Goal: Information Seeking & Learning: Learn about a topic

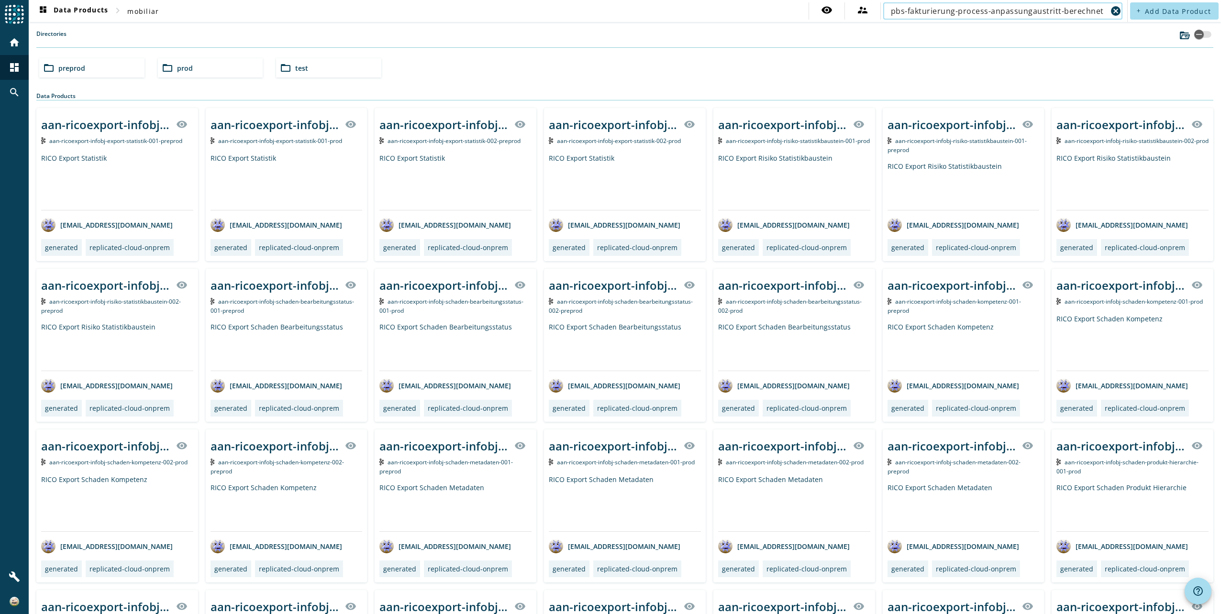
type input "pbs-fakturierung-process-anpassungaustritt-berechnet"
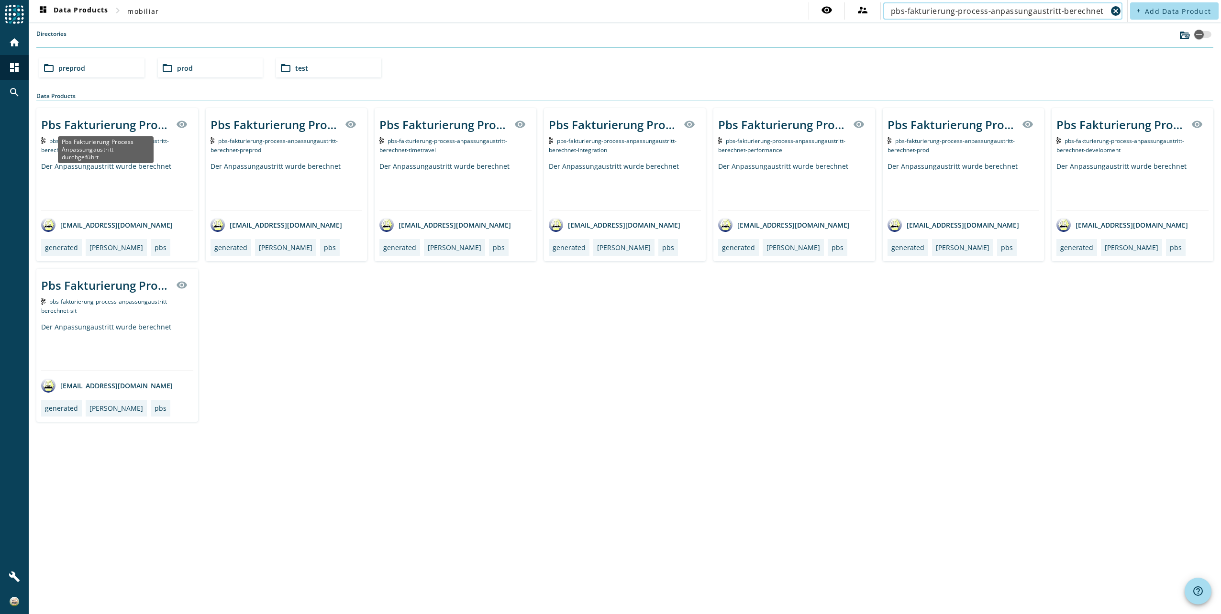
click at [104, 127] on div "Pbs Fakturierung Process Anpassungaustritt durchgeführt" at bounding box center [105, 125] width 129 height 16
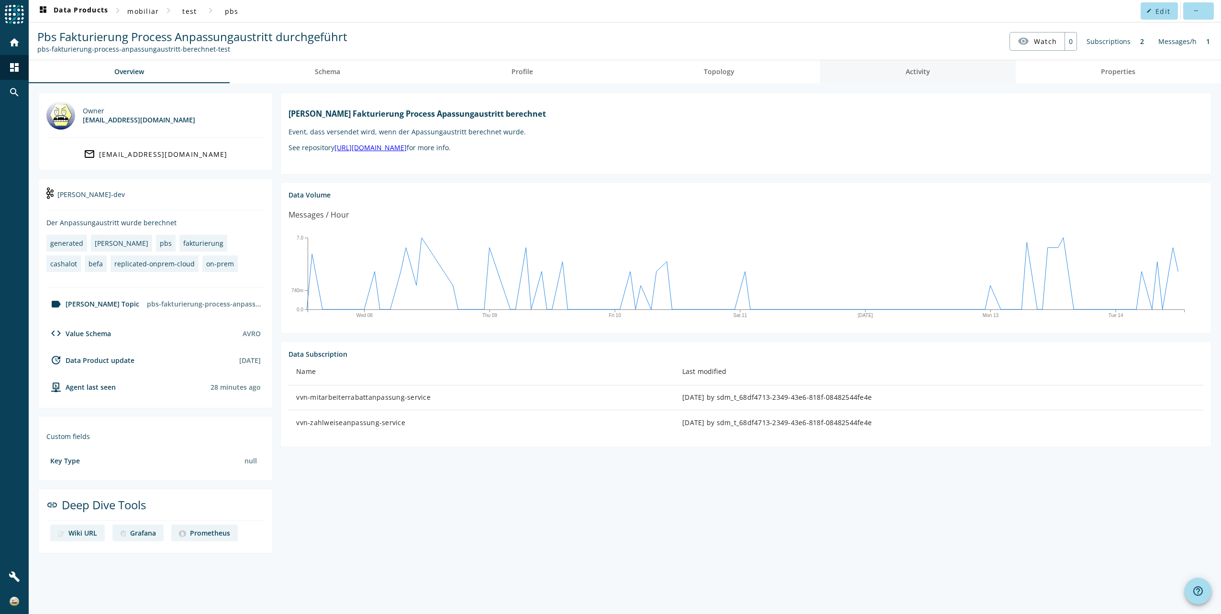
click at [921, 71] on span "Activity" at bounding box center [917, 71] width 24 height 7
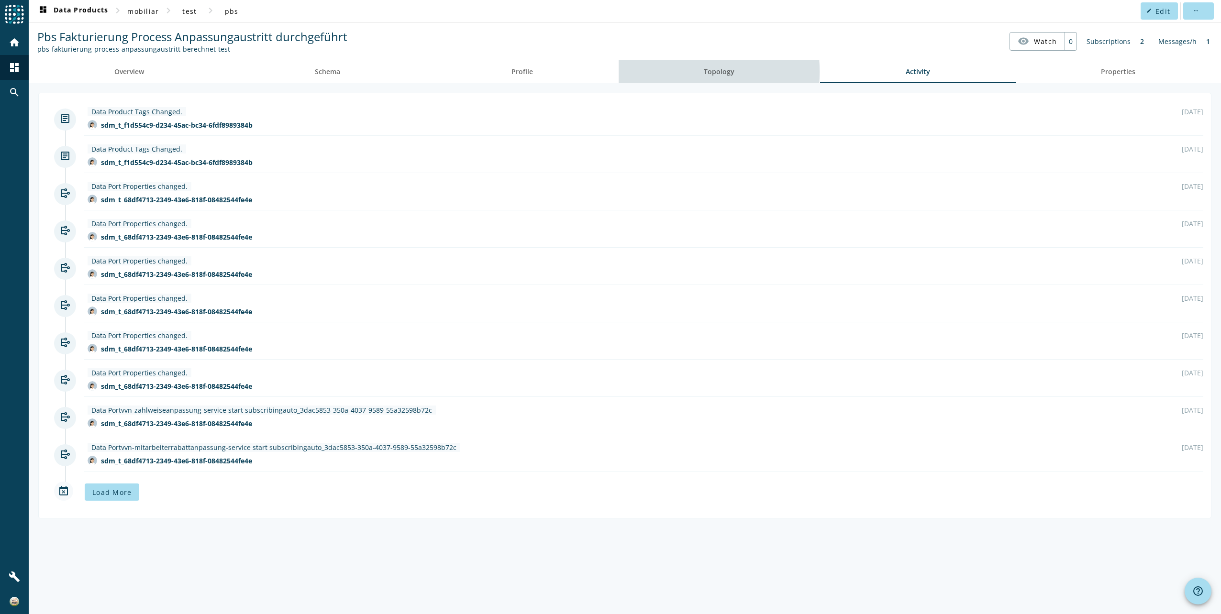
click at [682, 72] on link "Topology" at bounding box center [719, 71] width 202 height 23
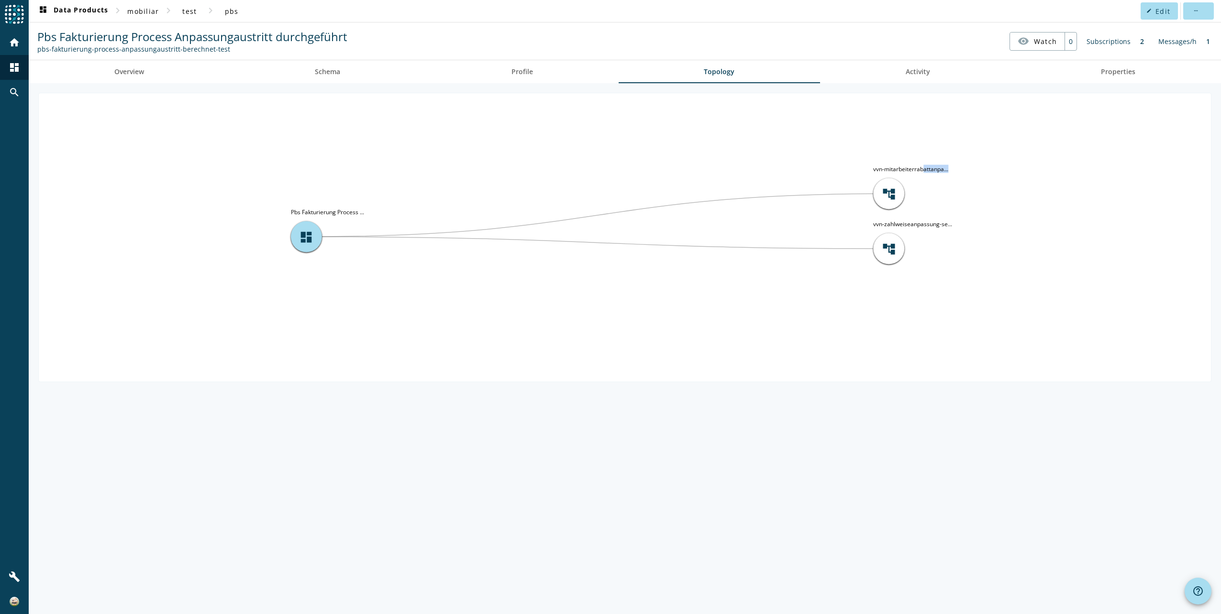
drag, startPoint x: 924, startPoint y: 168, endPoint x: 965, endPoint y: 176, distance: 41.5
click at [965, 176] on icon "account_tree vvn-[GEOGRAPHIC_DATA]... account_tree vvn-zahlweiseanpassung-se...…" at bounding box center [625, 236] width 1172 height 287
click at [970, 185] on icon "account_tree vvn-[GEOGRAPHIC_DATA]... account_tree vvn-zahlweiseanpassung-se...…" at bounding box center [625, 236] width 1172 height 287
click at [880, 186] on div "account_tree" at bounding box center [888, 193] width 31 height 31
drag, startPoint x: 927, startPoint y: 172, endPoint x: 958, endPoint y: 173, distance: 30.6
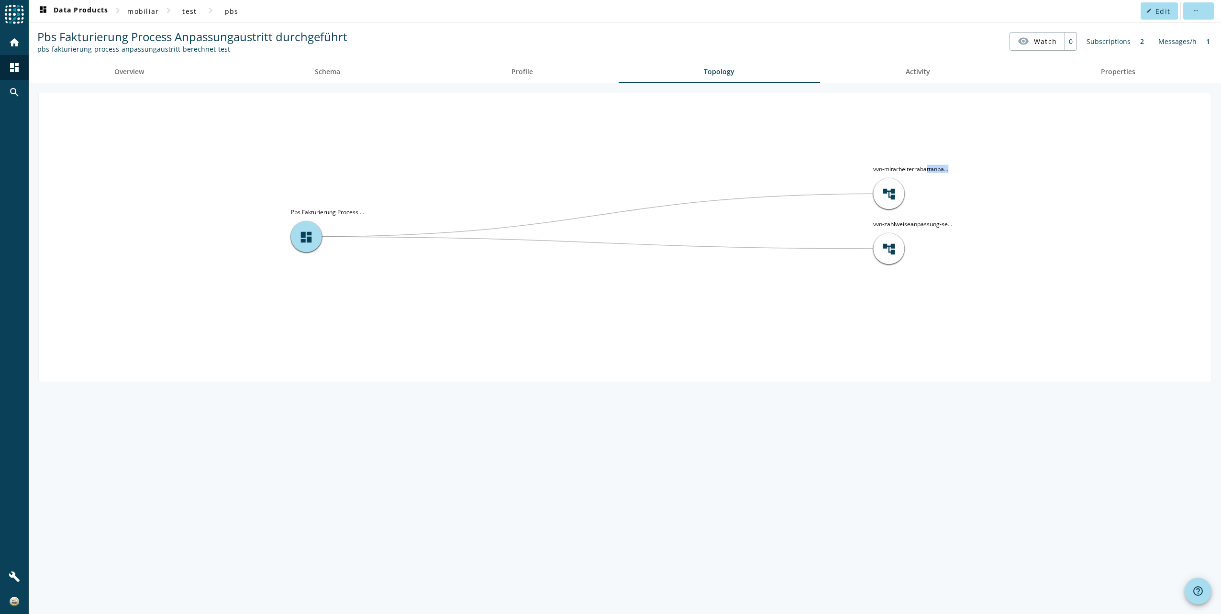
click at [958, 173] on icon "account_tree vvn-[GEOGRAPHIC_DATA]... account_tree vvn-zahlweiseanpassung-se...…" at bounding box center [625, 236] width 1172 height 287
click at [1010, 183] on icon "account_tree vvn-[GEOGRAPHIC_DATA]... account_tree vvn-zahlweiseanpassung-se...…" at bounding box center [625, 236] width 1172 height 287
click at [892, 185] on div "account_tree" at bounding box center [888, 193] width 31 height 31
click at [892, 188] on span "account_tree" at bounding box center [889, 194] width 14 height 14
click at [889, 194] on span "account_tree" at bounding box center [889, 194] width 14 height 14
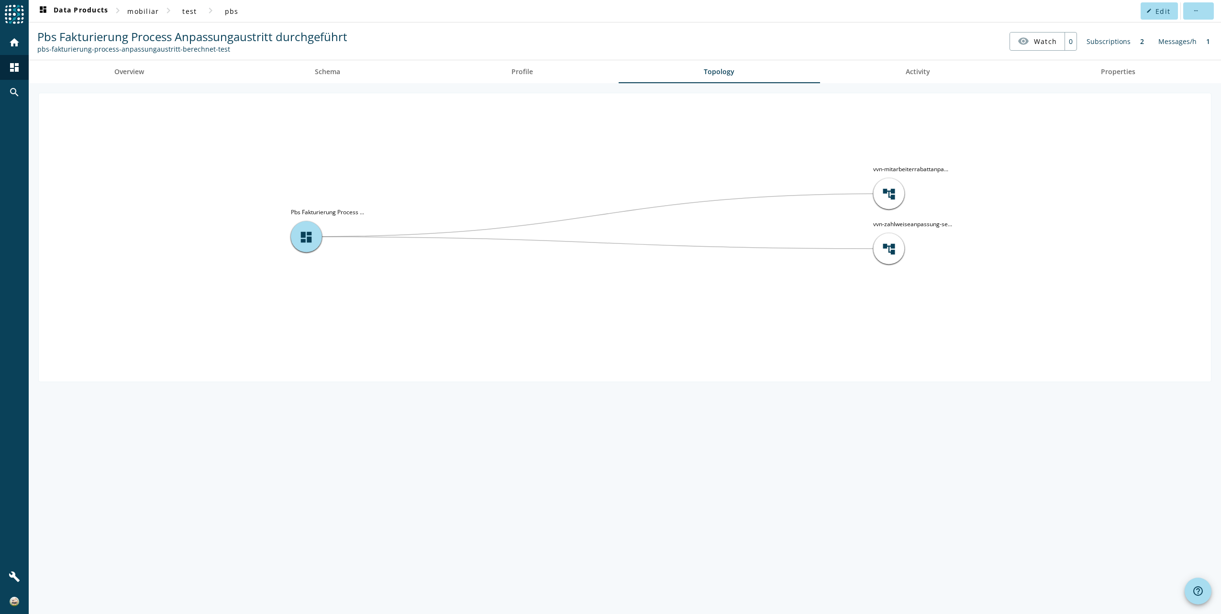
drag, startPoint x: 1141, startPoint y: 42, endPoint x: 1147, endPoint y: 43, distance: 5.8
click at [1147, 43] on div "2" at bounding box center [1141, 41] width 13 height 19
click at [1159, 53] on nav "Pbs Fakturierung Process Anpassungaustritt durchgeführt pbs-fakturierung-proces…" at bounding box center [625, 41] width 1184 height 30
click at [1202, 14] on span at bounding box center [1198, 11] width 31 height 23
click at [1139, 191] on div at bounding box center [610, 307] width 1221 height 614
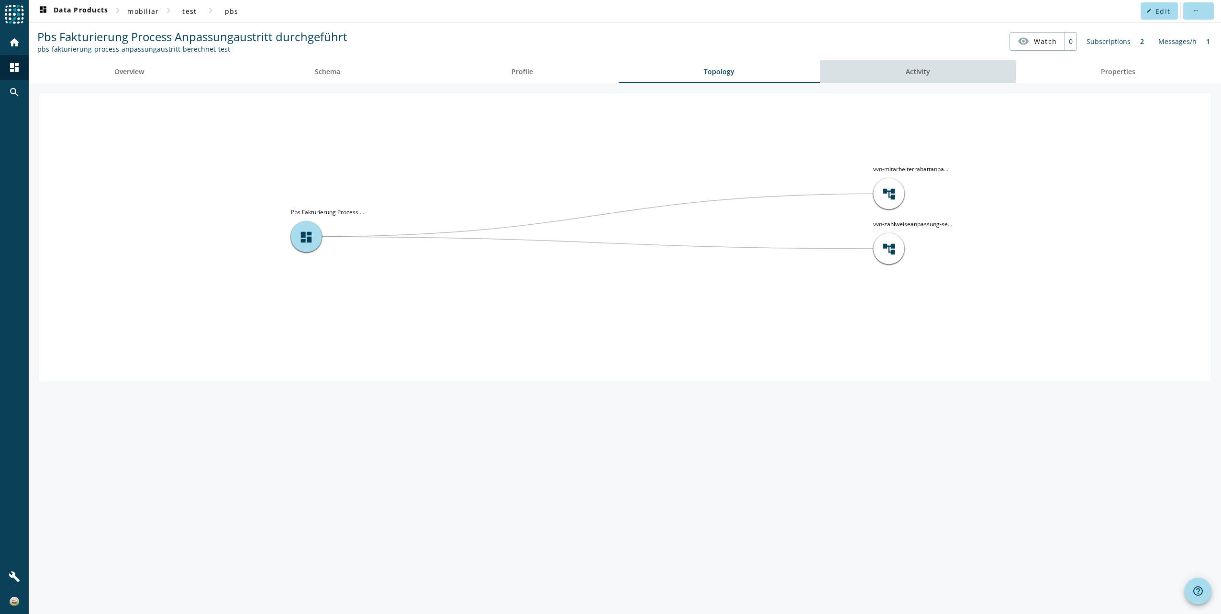
click at [908, 77] on span "Activity" at bounding box center [917, 71] width 24 height 23
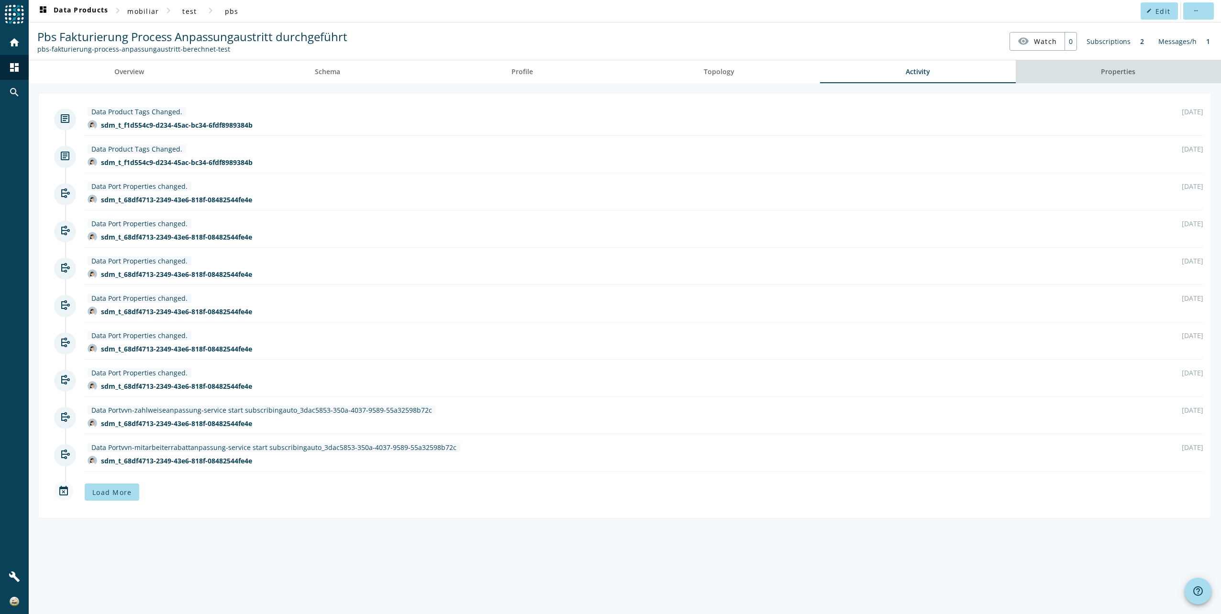
click at [1133, 73] on span "Properties" at bounding box center [1118, 71] width 34 height 7
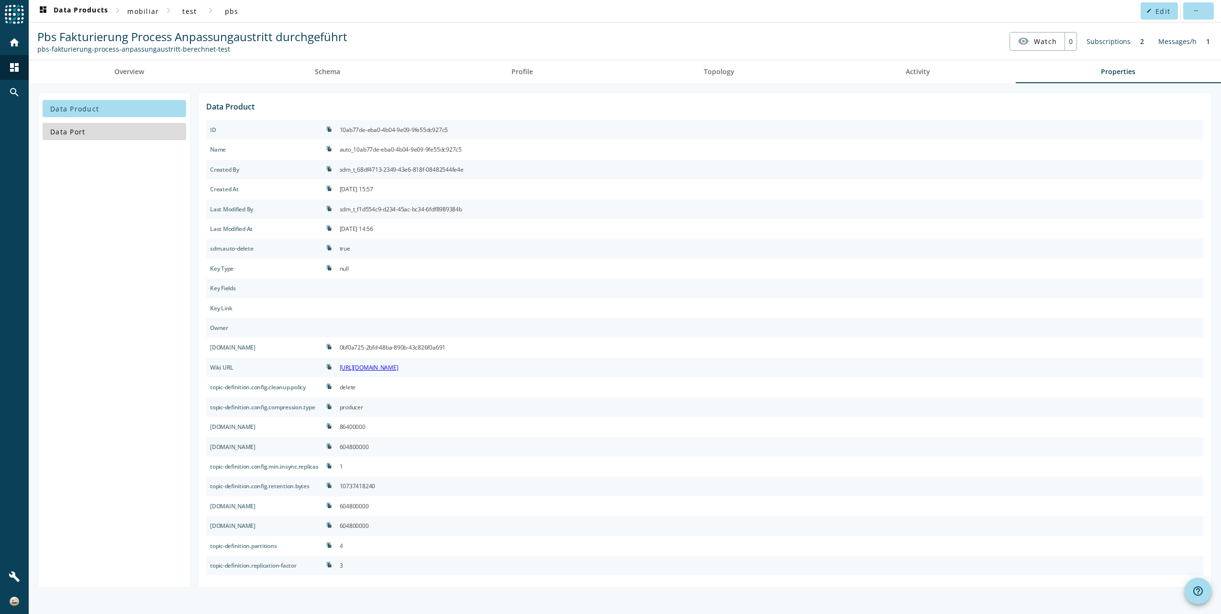
click at [77, 139] on span at bounding box center [114, 131] width 143 height 23
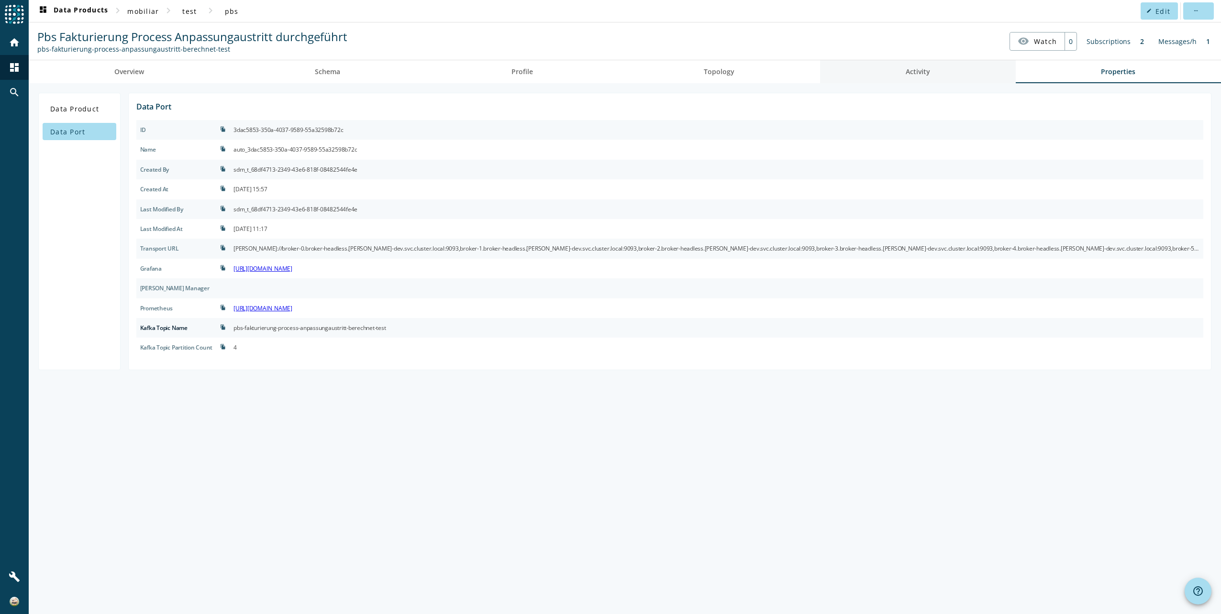
click at [911, 75] on span "Activity" at bounding box center [917, 71] width 24 height 7
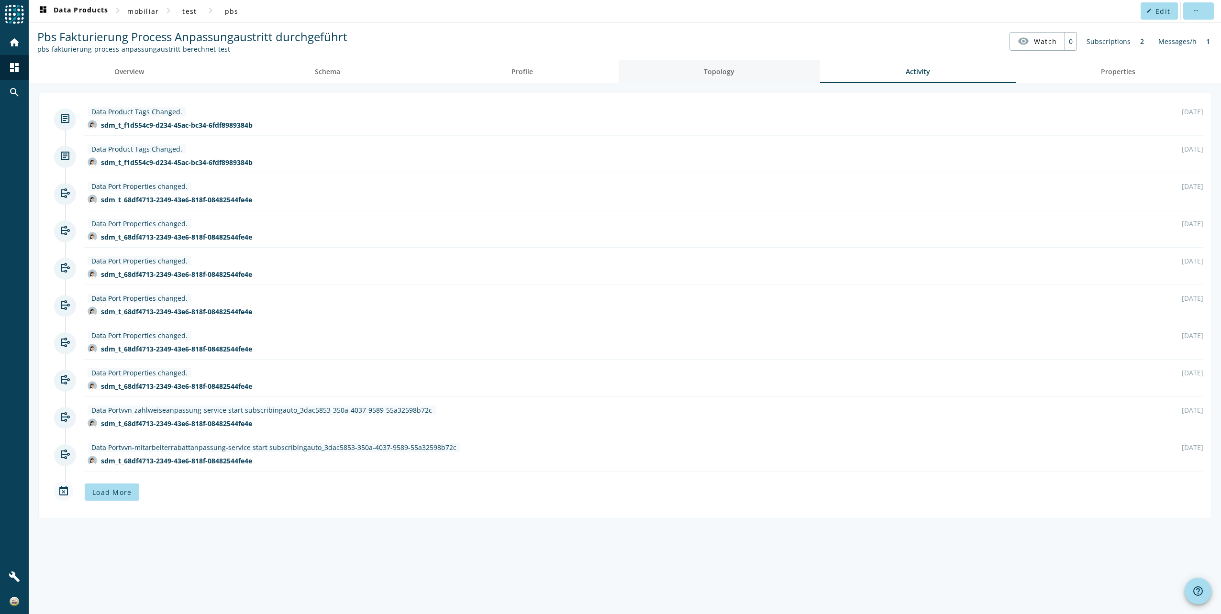
click at [720, 68] on span "Topology" at bounding box center [719, 71] width 31 height 7
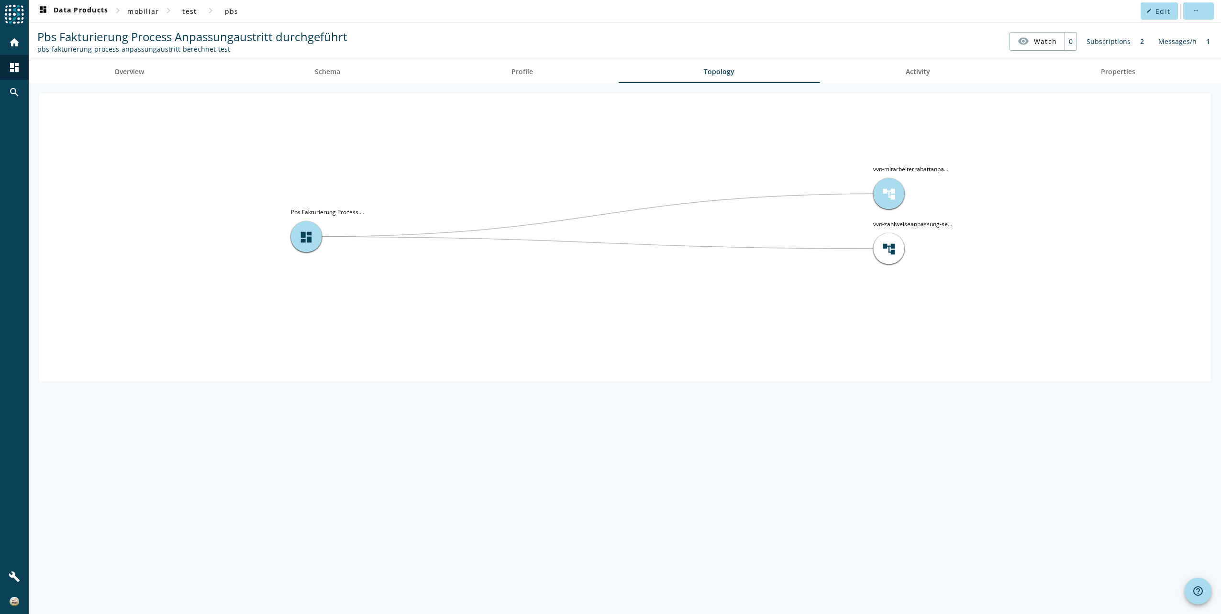
click at [889, 197] on span "account_tree" at bounding box center [889, 194] width 14 height 14
